Goal: Transaction & Acquisition: Subscribe to service/newsletter

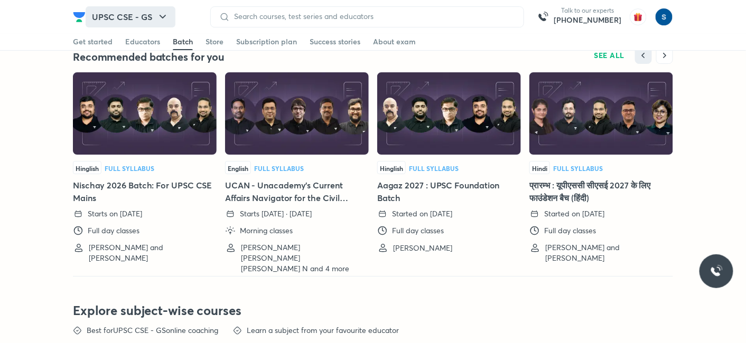
drag, startPoint x: 0, startPoint y: 0, endPoint x: 127, endPoint y: 10, distance: 127.7
click at [127, 10] on button "UPSC CSE - GS" at bounding box center [131, 16] width 90 height 21
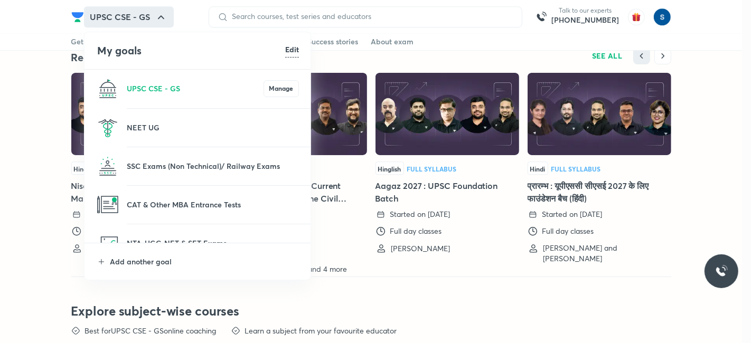
click at [168, 103] on li "UPSC CSE - GS Manage" at bounding box center [198, 89] width 227 height 38
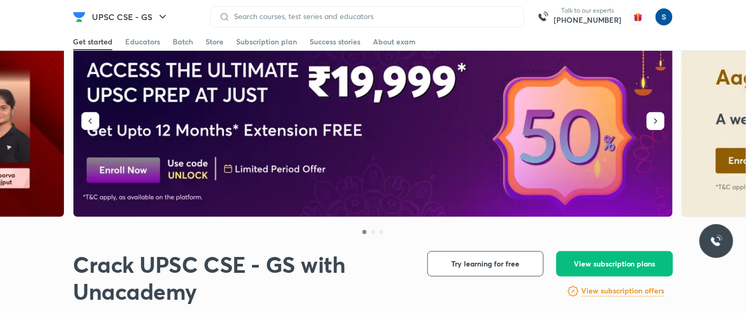
scroll to position [27, 0]
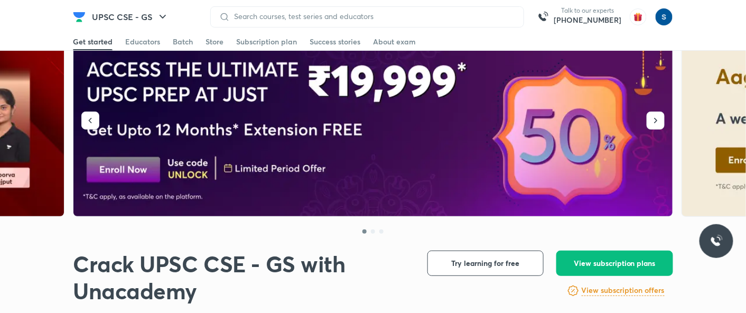
drag, startPoint x: 145, startPoint y: 35, endPoint x: 244, endPoint y: 93, distance: 114.3
click at [145, 35] on link "Educators" at bounding box center [142, 41] width 35 height 17
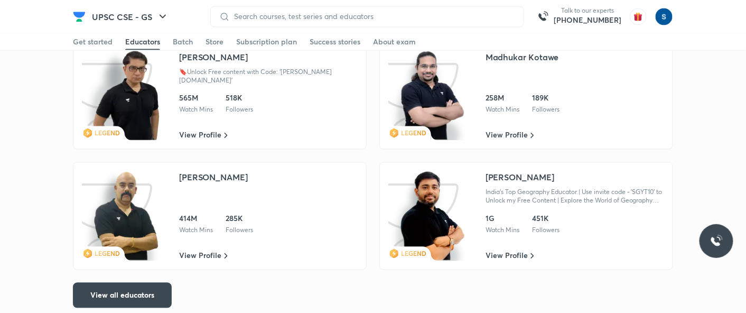
scroll to position [1791, 0]
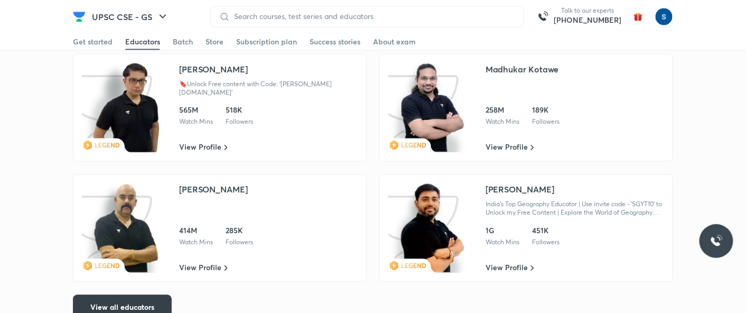
click at [162, 295] on button "View all educators" at bounding box center [122, 307] width 99 height 25
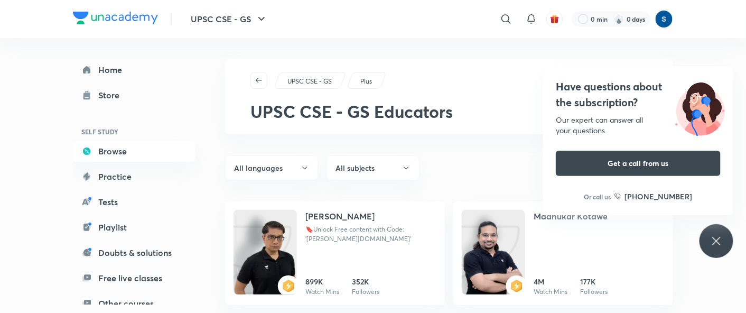
click at [113, 17] on img at bounding box center [115, 18] width 85 height 13
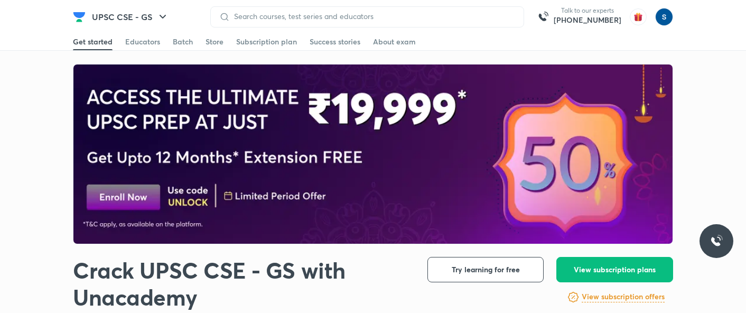
click at [191, 41] on div "Batch" at bounding box center [183, 41] width 20 height 11
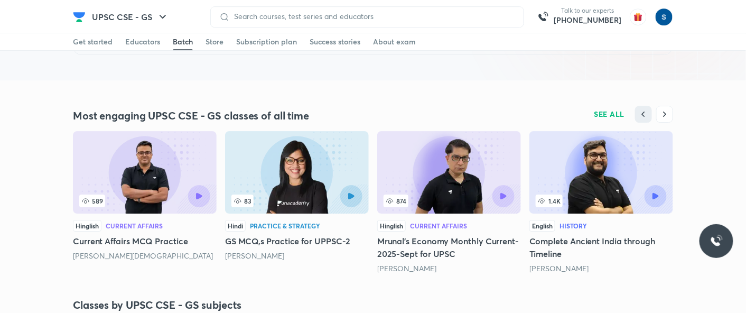
scroll to position [1363, 0]
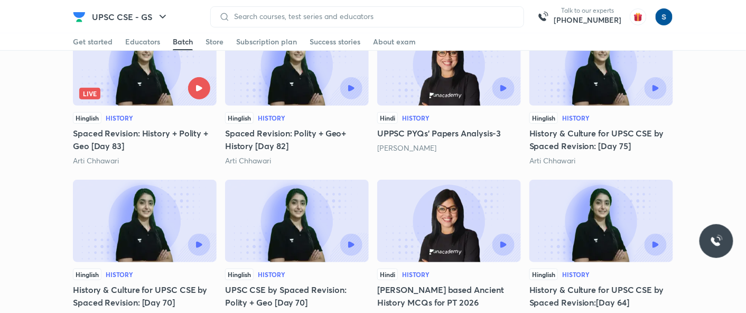
click at [180, 34] on link "Batch" at bounding box center [183, 41] width 20 height 17
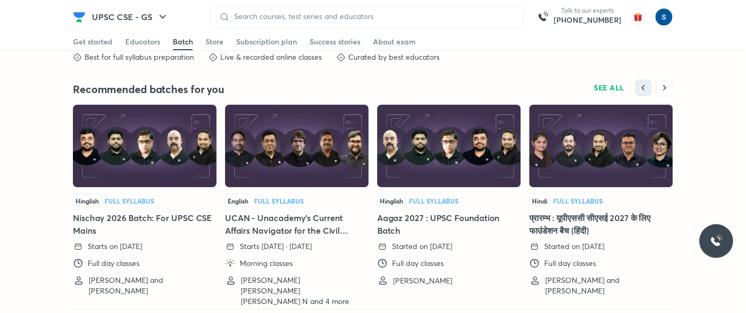
scroll to position [2336, 0]
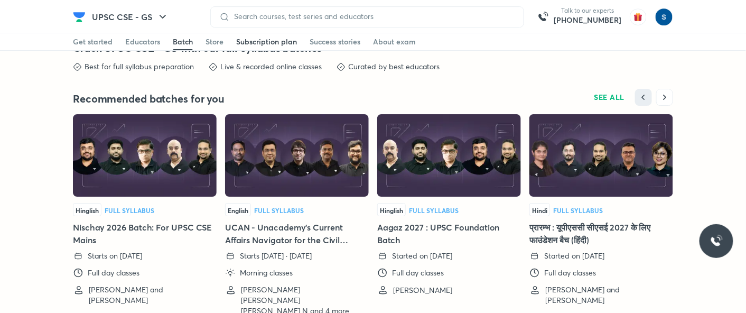
click at [279, 40] on div "Subscription plan" at bounding box center [266, 41] width 61 height 11
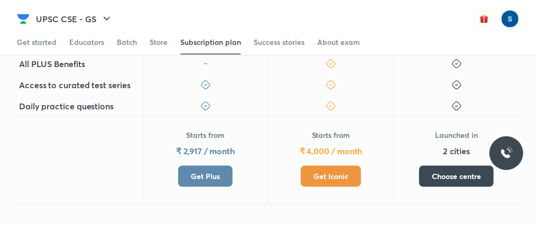
scroll to position [478, 0]
click at [324, 171] on span "Get Iconic" at bounding box center [330, 176] width 35 height 11
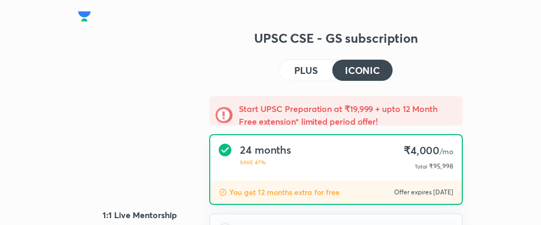
type input "makbest85"
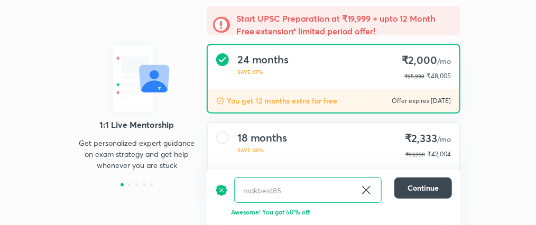
scroll to position [116, 0]
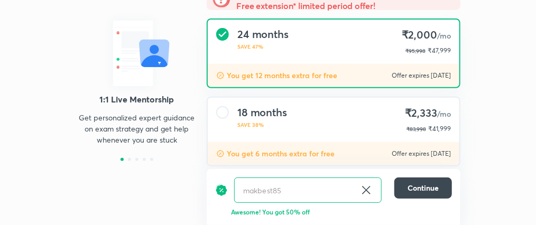
click at [366, 190] on icon at bounding box center [366, 190] width 8 height 8
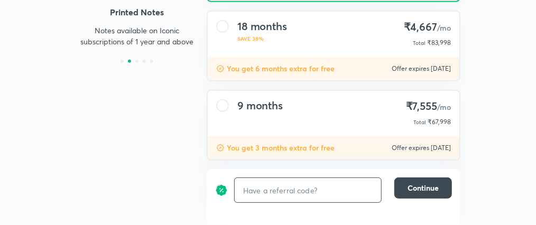
scroll to position [214, 0]
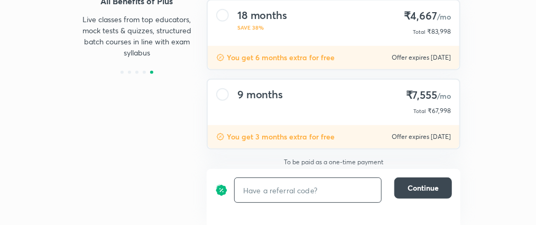
click at [320, 99] on div "9 months ₹7,555 /mo Total ₹67,998" at bounding box center [333, 102] width 251 height 45
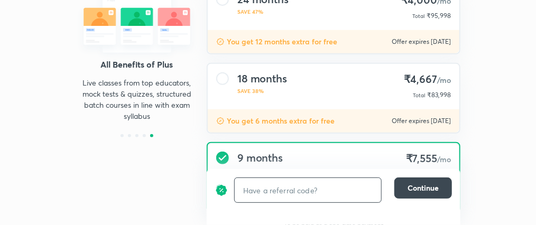
scroll to position [136, 0]
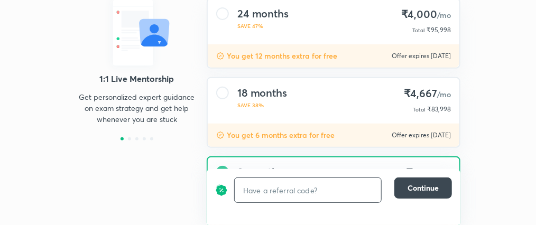
click at [293, 89] on div "18 months SAVE 38% ₹4,667 /mo Total ₹83,998" at bounding box center [333, 100] width 251 height 45
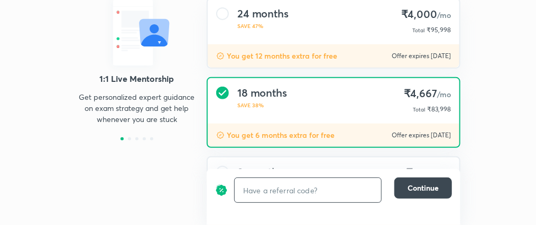
click at [286, 44] on div "You get 12 months extra for free Offer expires 8 Oct 2025" at bounding box center [333, 55] width 251 height 23
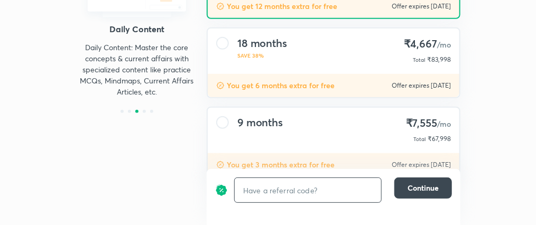
scroll to position [182, 0]
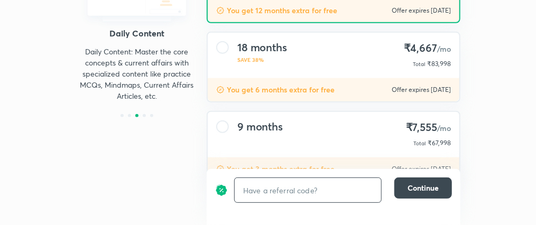
click at [316, 65] on div "18 months SAVE 38% ₹4,667 /mo Total ₹83,998" at bounding box center [333, 55] width 251 height 45
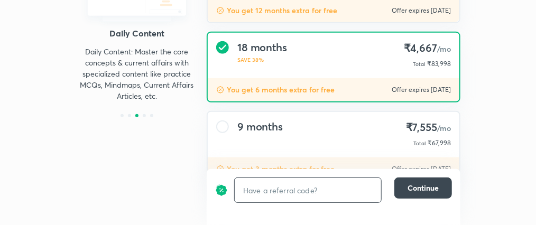
scroll to position [171, 0]
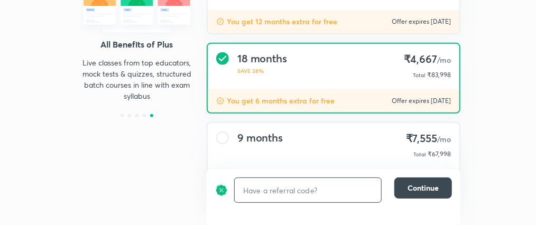
click at [302, 177] on div "​" at bounding box center [307, 189] width 147 height 25
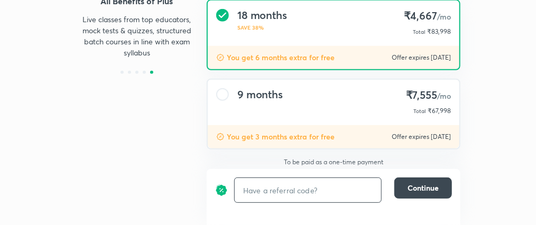
scroll to position [203, 0]
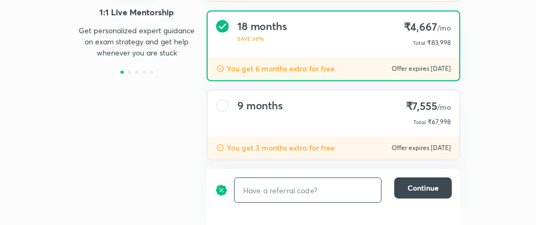
click at [280, 111] on div "9 months" at bounding box center [259, 113] width 45 height 29
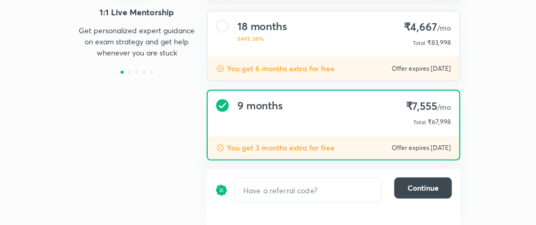
click at [284, 74] on div "You get 6 months extra for free Offer expires [DATE]" at bounding box center [333, 68] width 251 height 23
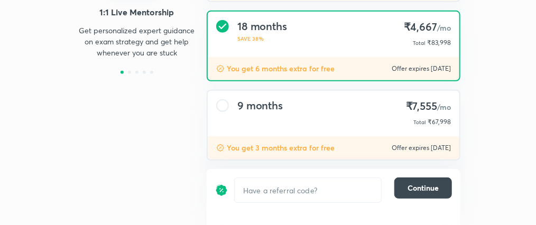
click at [328, 44] on div "18 months SAVE 38% ₹4,667 /mo Total ₹83,998" at bounding box center [333, 34] width 251 height 45
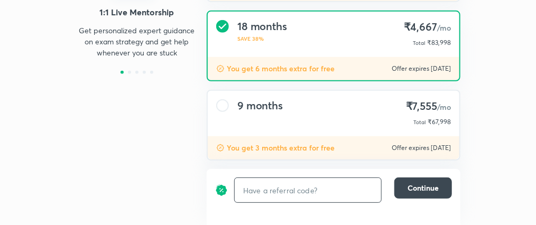
click at [269, 200] on input "text" at bounding box center [308, 191] width 146 height 24
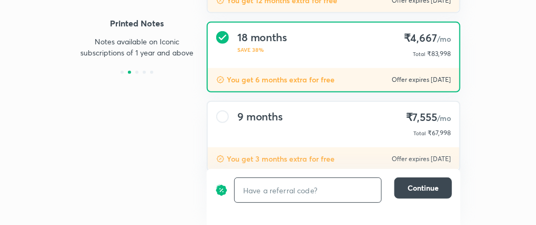
click at [269, 193] on input "text" at bounding box center [308, 191] width 146 height 24
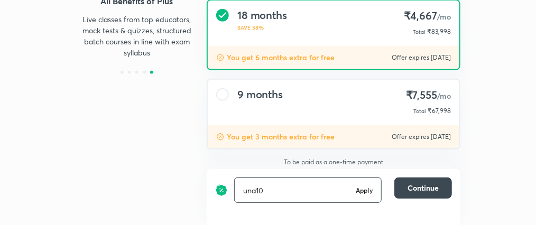
type input "una10"
click at [366, 190] on h6 "Apply" at bounding box center [363, 190] width 17 height 10
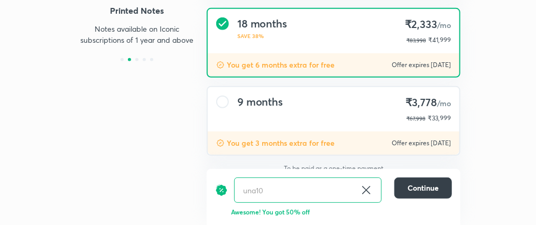
scroll to position [209, 0]
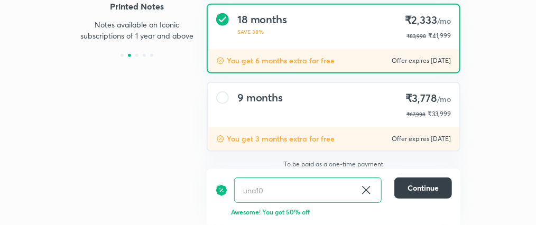
click at [402, 193] on button "Continue" at bounding box center [423, 187] width 58 height 21
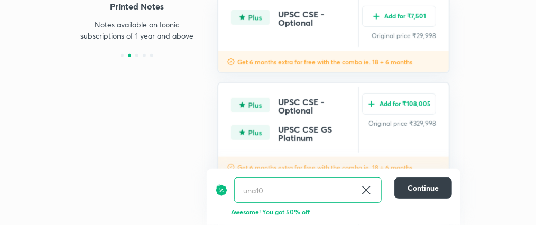
scroll to position [242, 0]
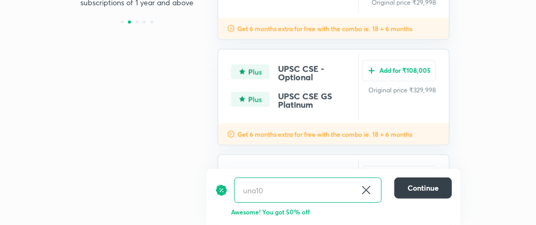
click at [397, 183] on button "Continue" at bounding box center [423, 187] width 58 height 21
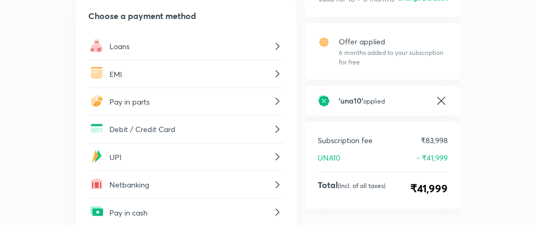
scroll to position [129, 0]
click at [166, 53] on div "Loans" at bounding box center [185, 46] width 195 height 27
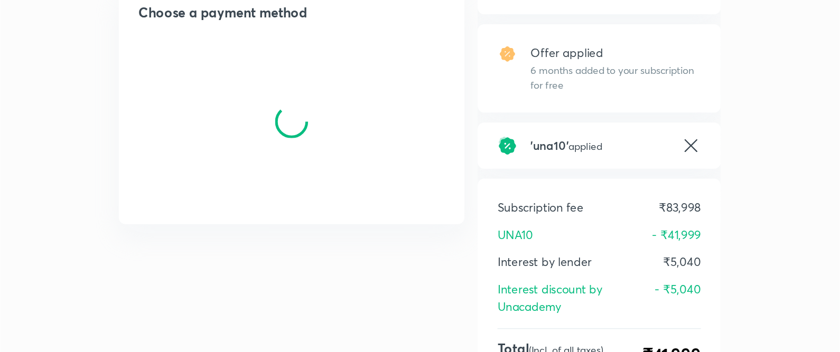
scroll to position [154, 0]
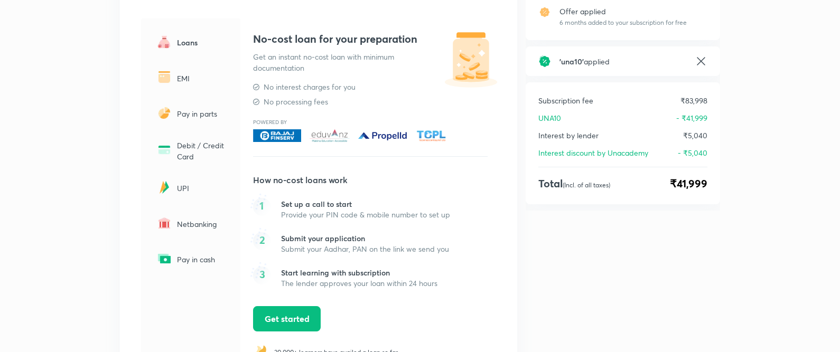
click at [403, 137] on img at bounding box center [382, 135] width 49 height 13
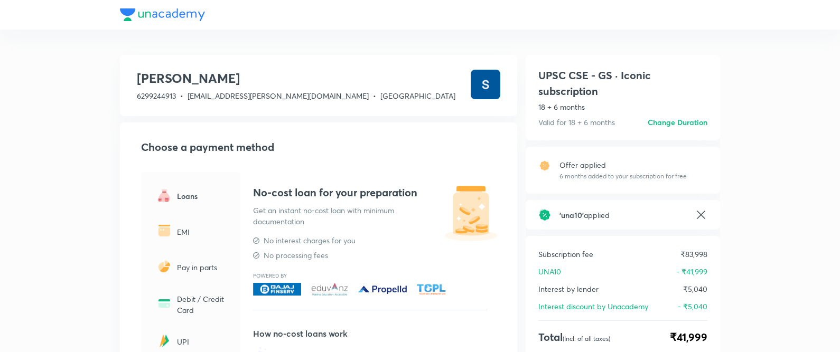
click at [669, 120] on h6 "Change Duration" at bounding box center [678, 122] width 60 height 11
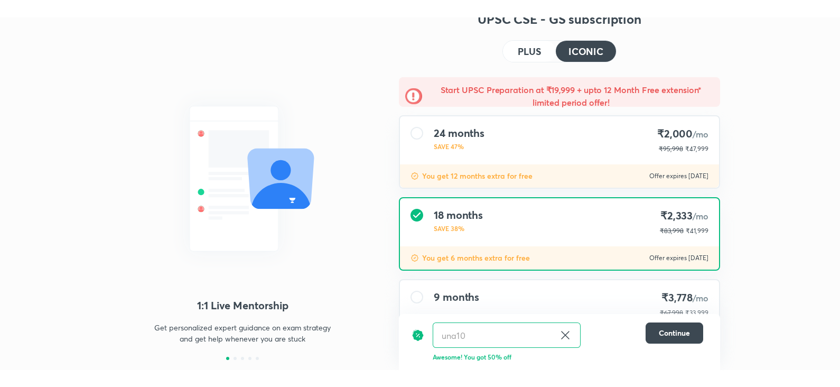
scroll to position [46, 0]
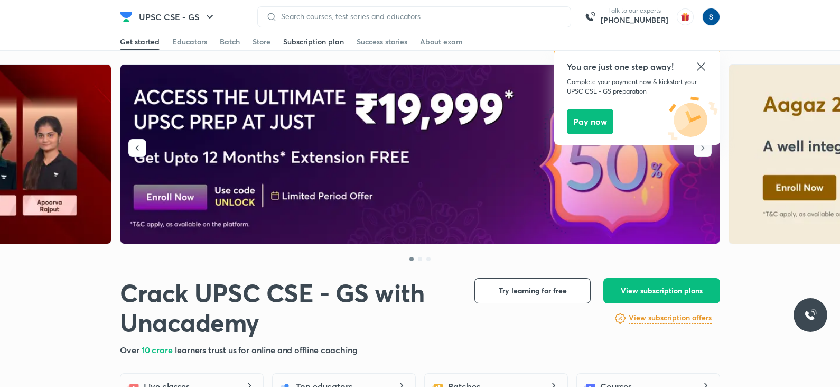
click at [310, 43] on div "Subscription plan" at bounding box center [313, 41] width 61 height 11
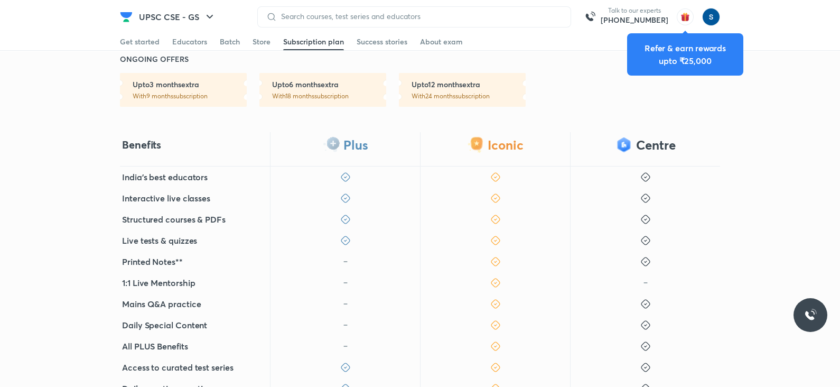
scroll to position [203, 0]
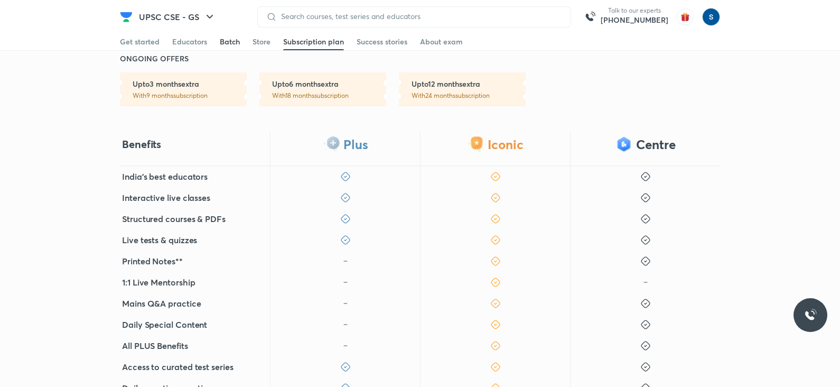
click at [226, 38] on div "Batch" at bounding box center [230, 41] width 20 height 11
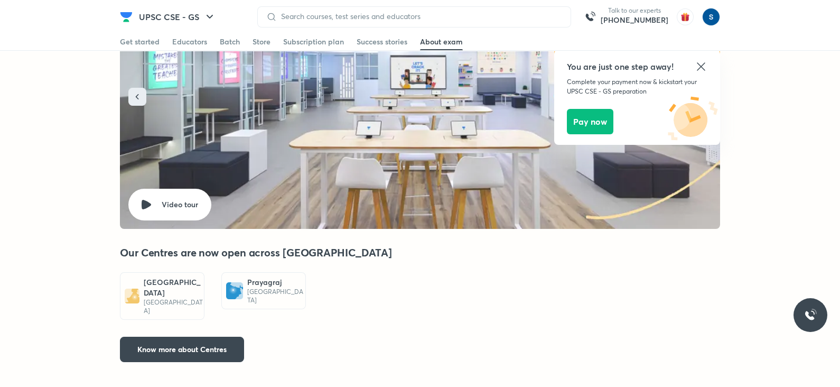
scroll to position [3075, 0]
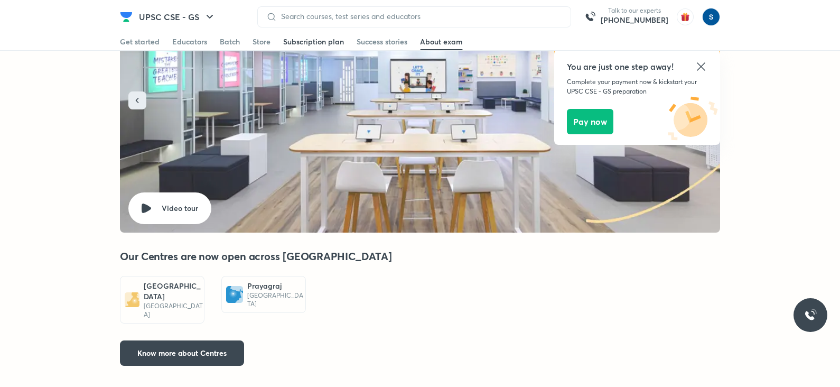
click at [310, 38] on div "Subscription plan" at bounding box center [313, 41] width 61 height 11
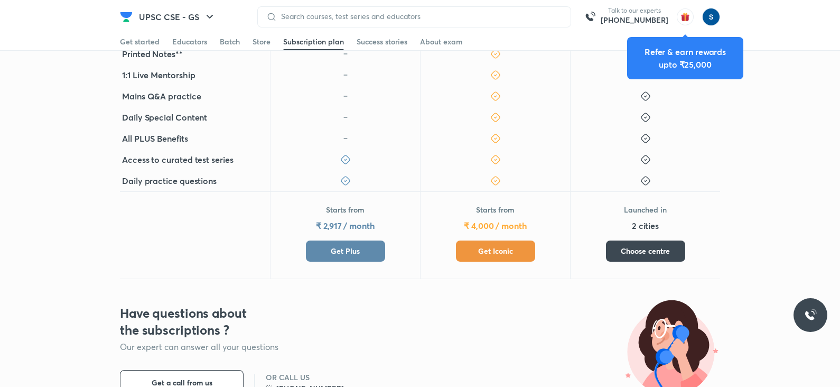
scroll to position [420, 0]
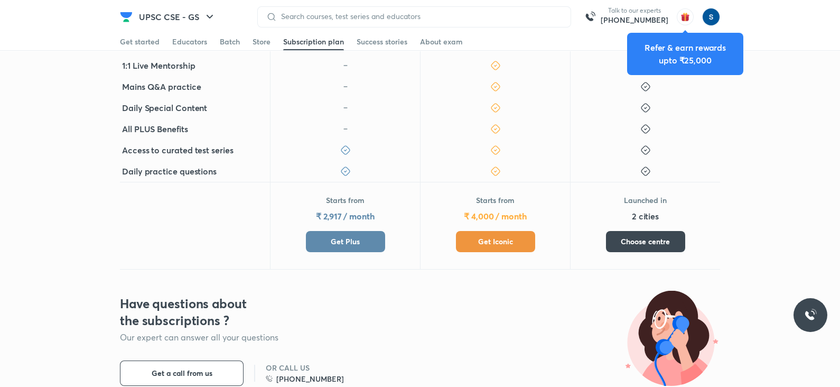
click at [375, 231] on button "Get Plus" at bounding box center [345, 241] width 79 height 21
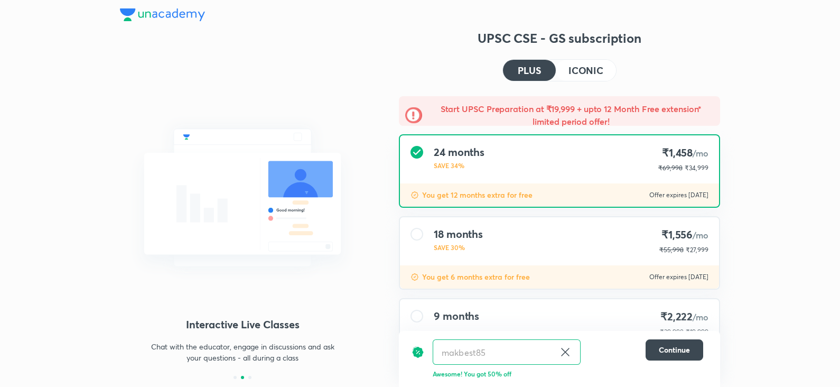
click at [156, 11] on img at bounding box center [162, 14] width 85 height 13
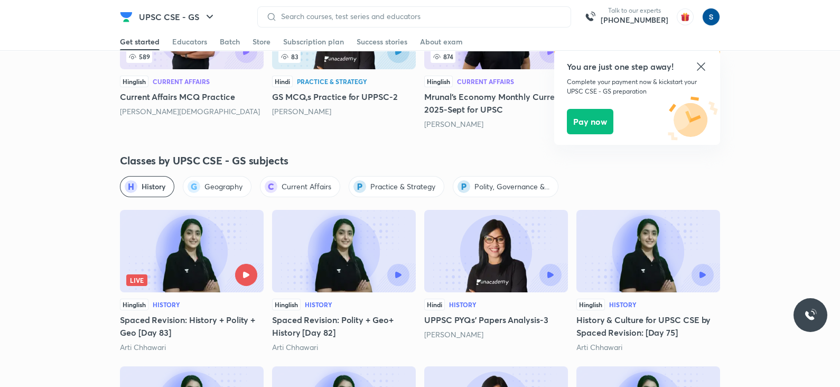
click at [697, 65] on icon at bounding box center [701, 66] width 13 height 13
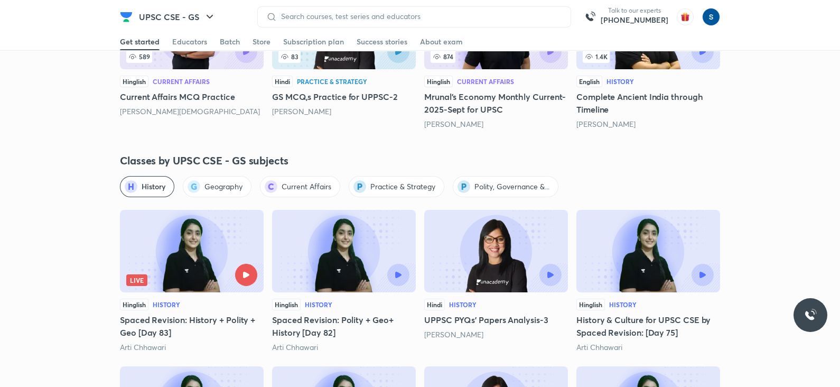
drag, startPoint x: 315, startPoint y: 42, endPoint x: 321, endPoint y: 51, distance: 10.6
click at [315, 42] on div "Subscription plan" at bounding box center [313, 41] width 61 height 11
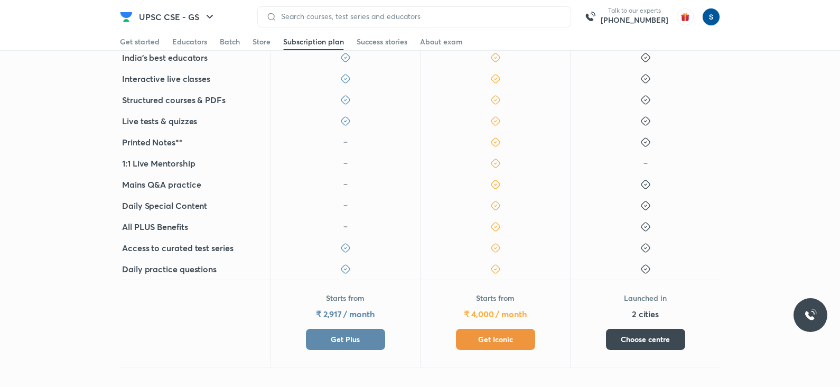
scroll to position [322, 0]
click at [488, 336] on span "Get Iconic" at bounding box center [495, 339] width 35 height 11
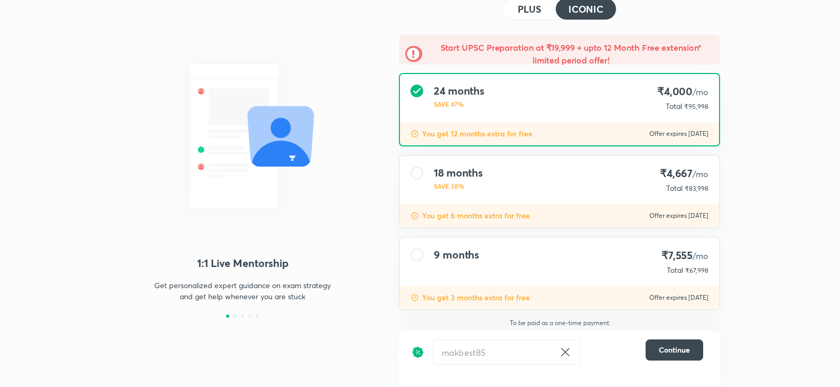
scroll to position [60, 0]
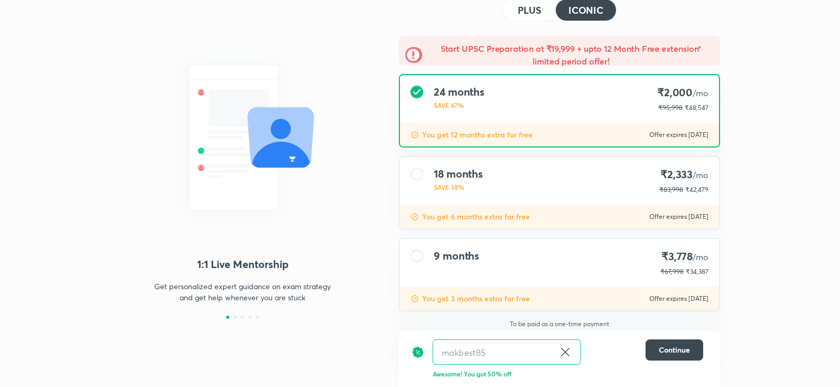
click at [521, 257] on div "9 months ₹3,778 /mo ₹67,998 ₹34,387" at bounding box center [559, 263] width 319 height 48
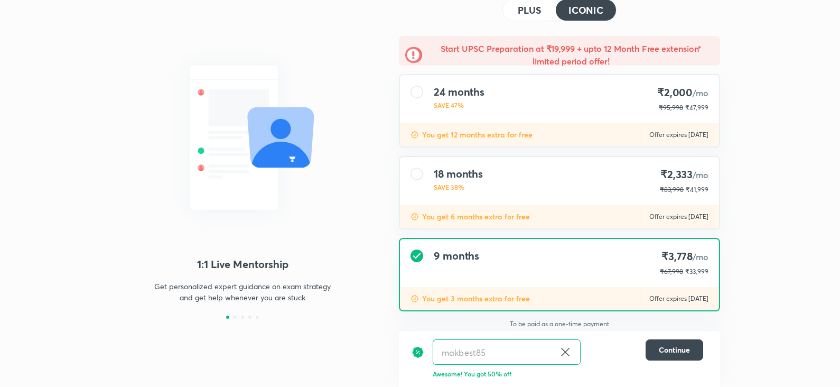
click at [518, 176] on div "18 months SAVE 38% ₹2,333 /mo ₹83,998 ₹41,999" at bounding box center [559, 181] width 319 height 48
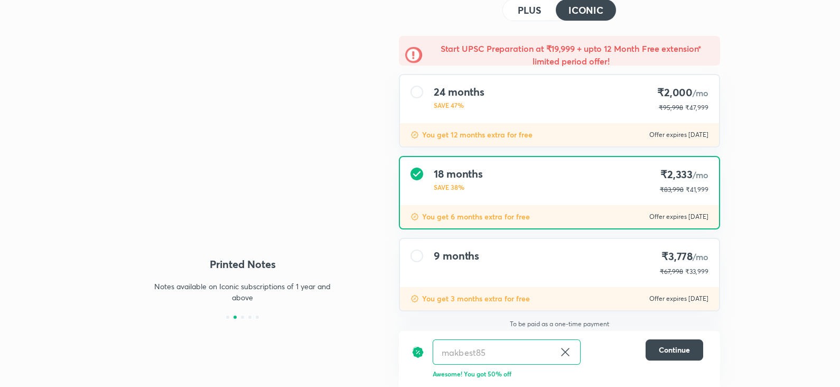
click at [501, 86] on div "24 months SAVE 47% ₹2,000 /mo ₹95,998 ₹47,999" at bounding box center [559, 99] width 319 height 48
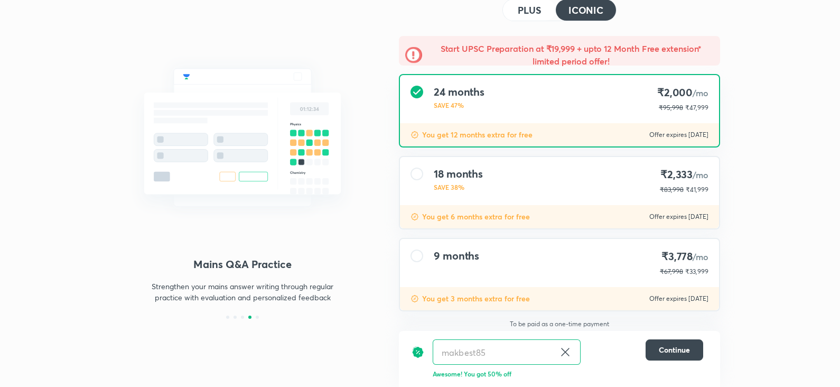
click at [578, 209] on div "You get 6 months extra for free Offer expires [DATE]" at bounding box center [559, 216] width 319 height 23
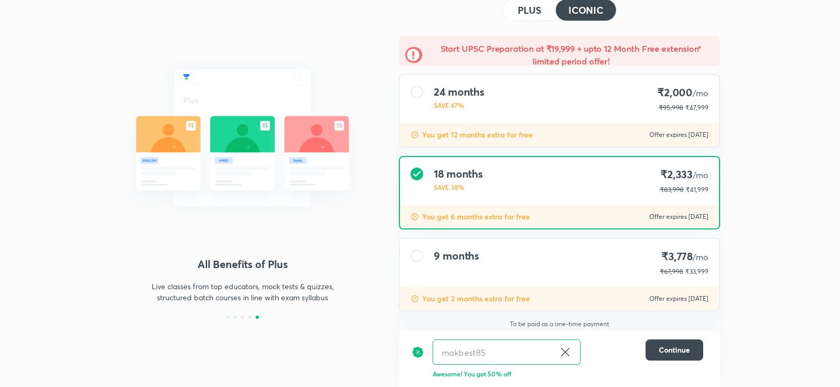
click at [525, 258] on div "9 months ₹3,778 /mo ₹67,998 ₹33,999" at bounding box center [559, 263] width 319 height 48
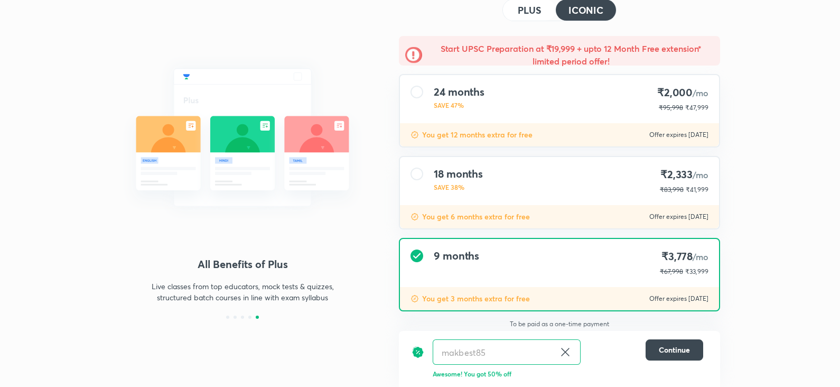
click at [507, 172] on div "18 months SAVE 38% ₹2,333 /mo ₹83,998 ₹41,999" at bounding box center [559, 181] width 319 height 48
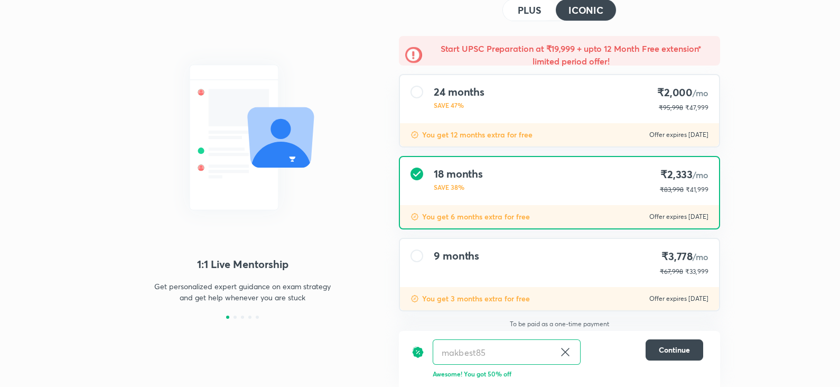
click at [498, 107] on div "24 months SAVE 47% ₹2,000 /mo ₹95,998 ₹47,999" at bounding box center [559, 99] width 319 height 48
